Goal: Information Seeking & Learning: Learn about a topic

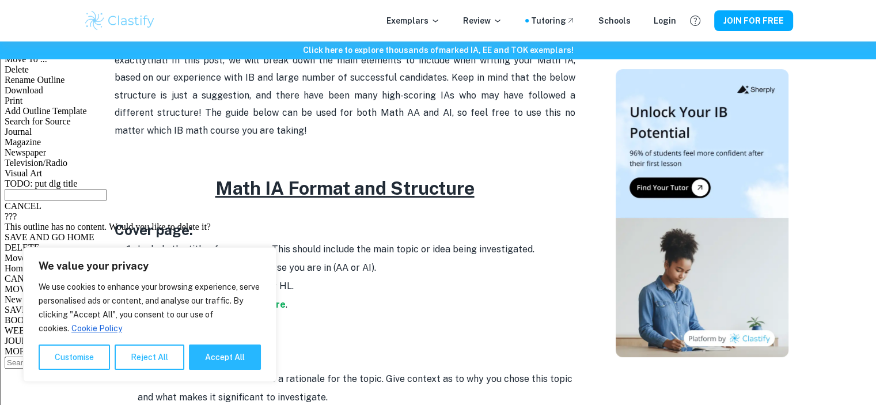
scroll to position [576, 0]
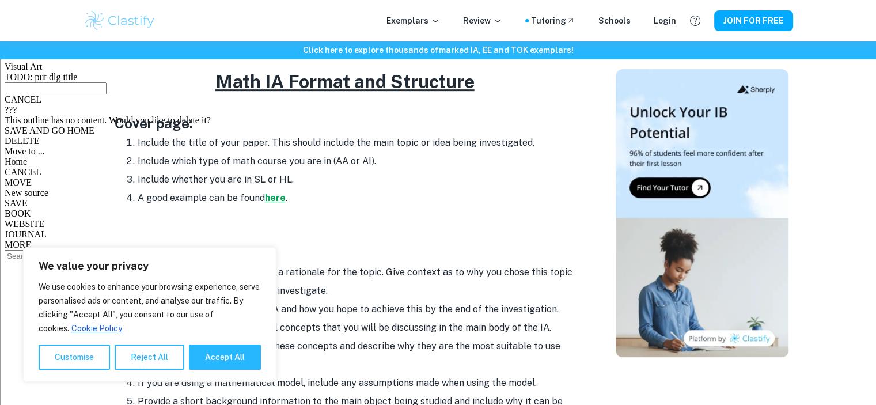
click at [276, 200] on strong "here" at bounding box center [275, 197] width 21 height 11
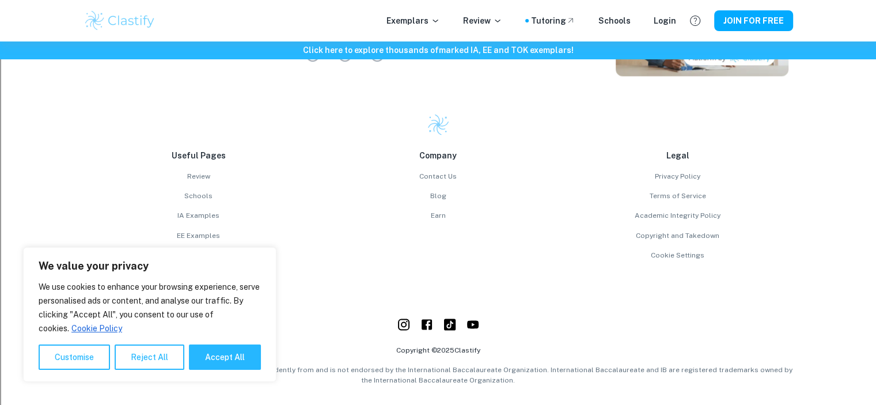
scroll to position [1967, 0]
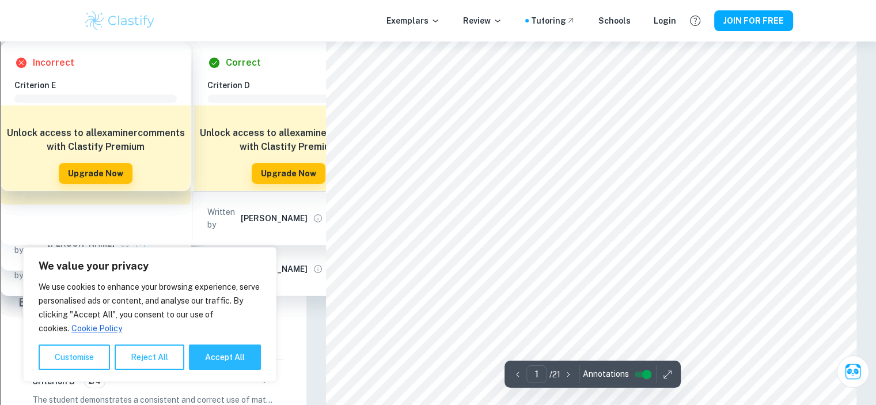
scroll to position [58, 0]
